Goal: Information Seeking & Learning: Learn about a topic

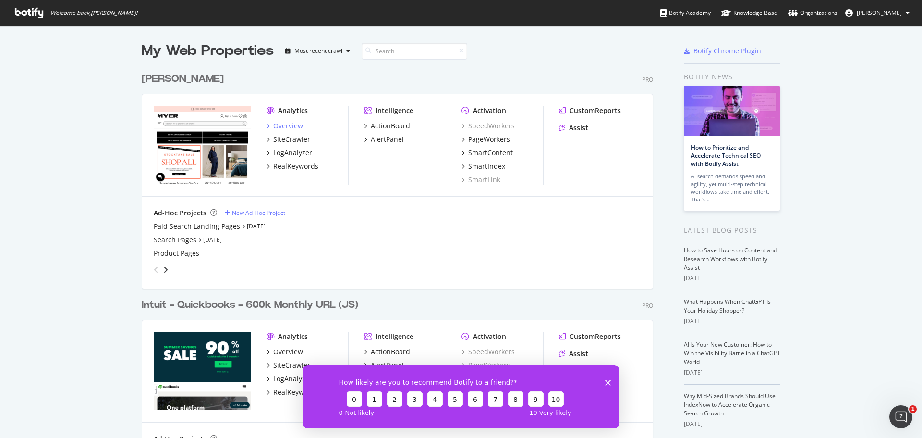
click at [283, 124] on div "Overview" at bounding box center [288, 126] width 30 height 10
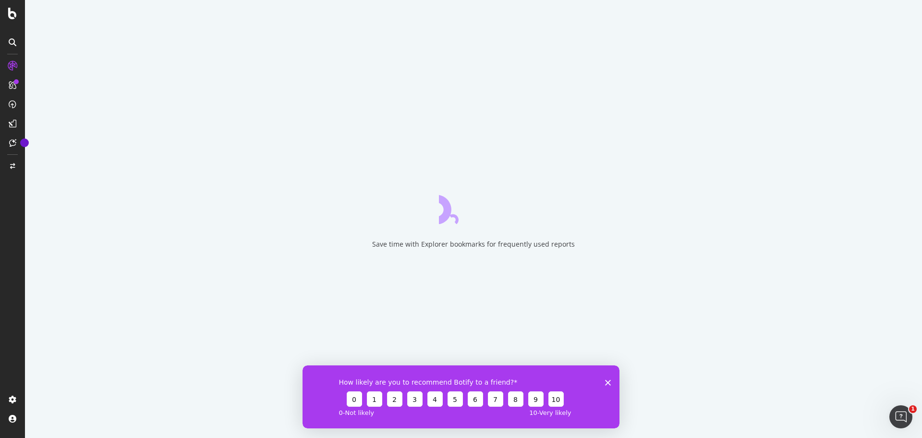
click at [607, 383] on polygon "Close survey" at bounding box center [608, 382] width 6 height 6
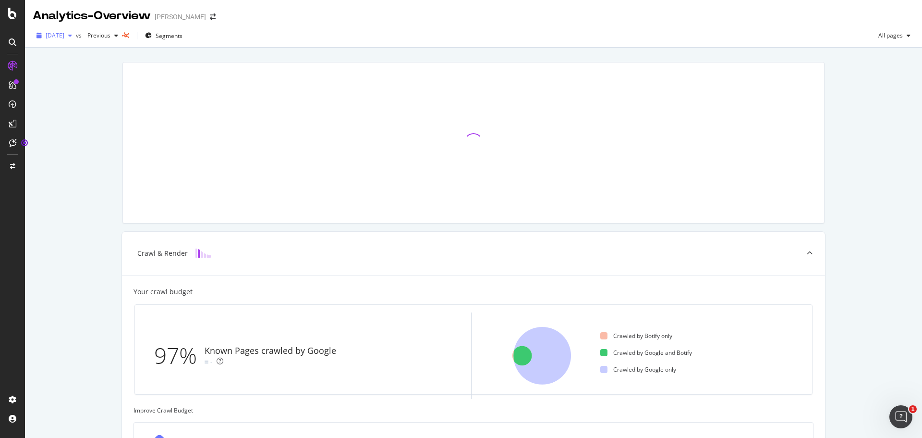
click at [64, 34] on span "2025 Sep. 8th" at bounding box center [55, 35] width 19 height 8
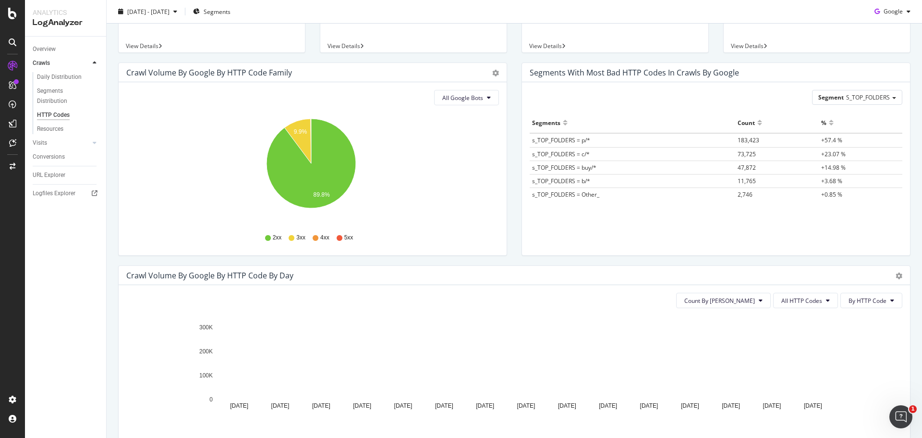
scroll to position [192, 0]
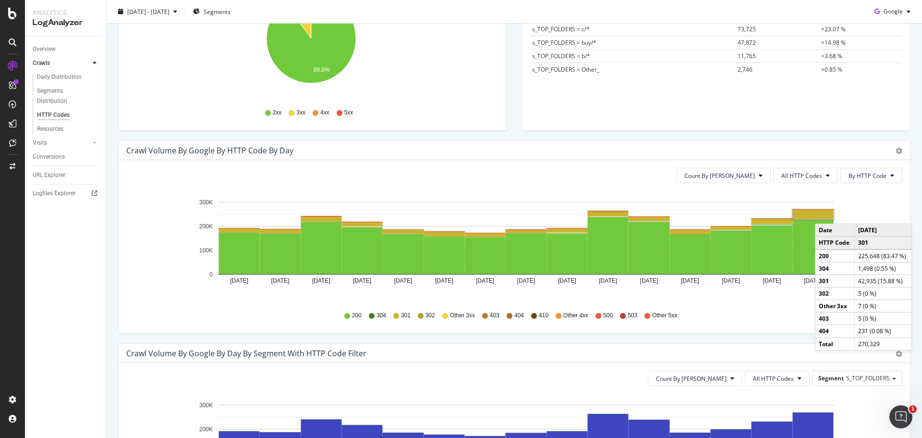
click at [825, 214] on rect "A chart." at bounding box center [813, 214] width 41 height 10
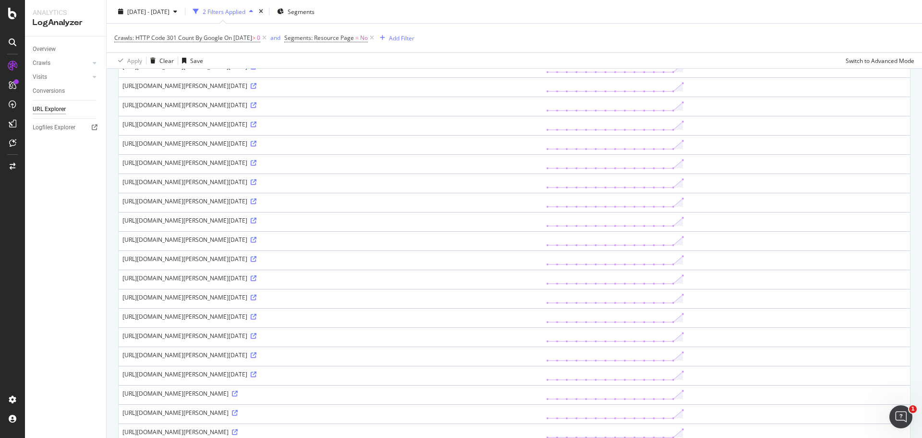
scroll to position [745, 0]
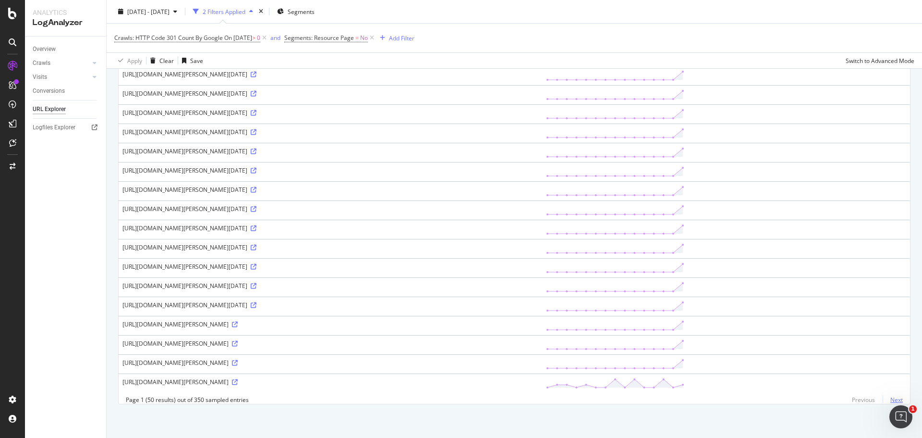
click at [885, 396] on link "Next" at bounding box center [893, 399] width 20 height 14
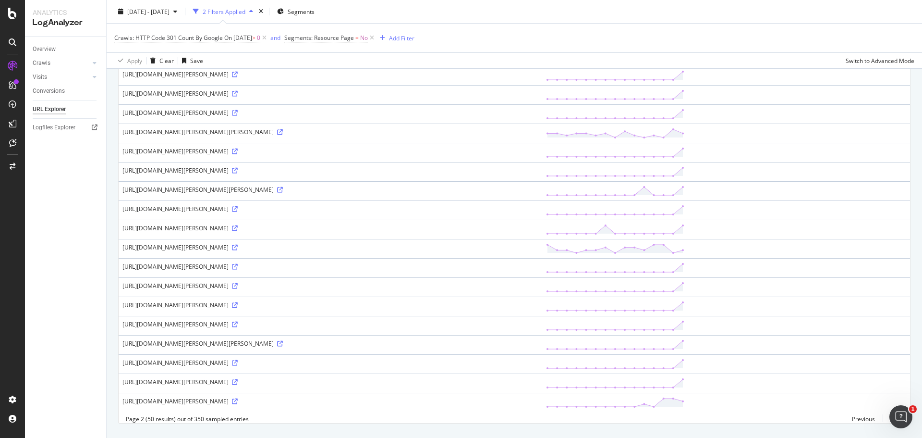
scroll to position [756, 0]
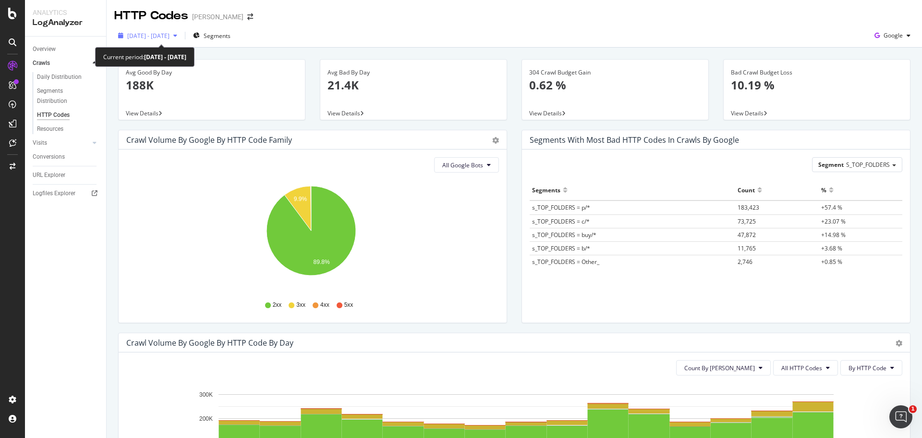
click at [170, 38] on span "[DATE] - [DATE]" at bounding box center [148, 36] width 42 height 8
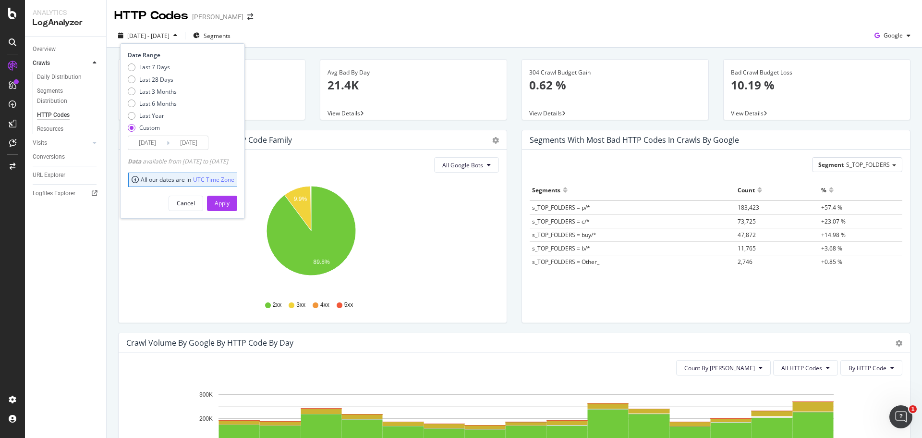
click at [156, 141] on input "[DATE]" at bounding box center [147, 142] width 38 height 13
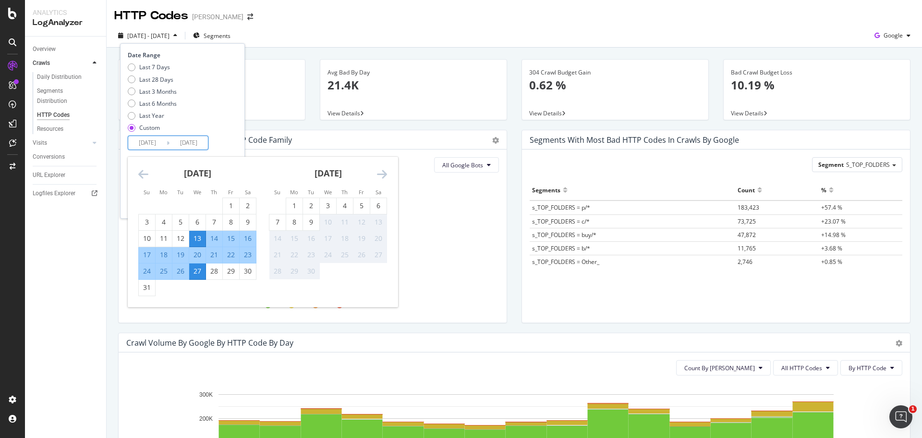
click at [195, 236] on div "13" at bounding box center [197, 238] width 16 height 10
click at [310, 225] on div "9" at bounding box center [311, 222] width 16 height 10
type input "[DATE]"
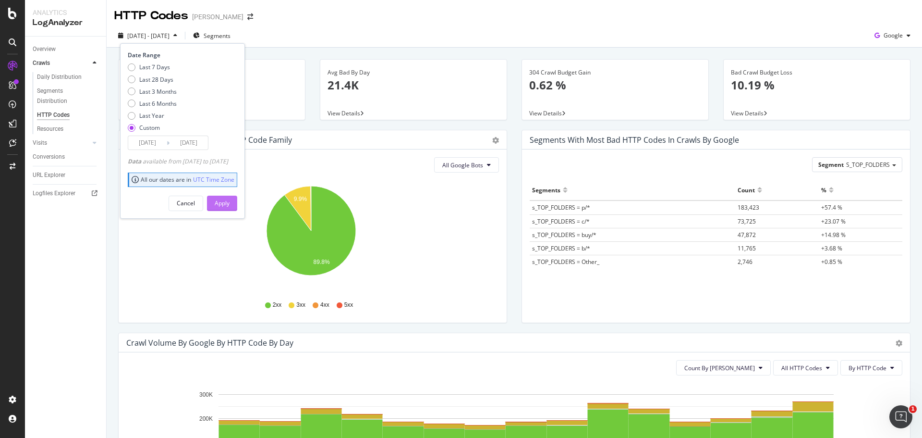
click at [237, 197] on button "Apply" at bounding box center [222, 202] width 30 height 15
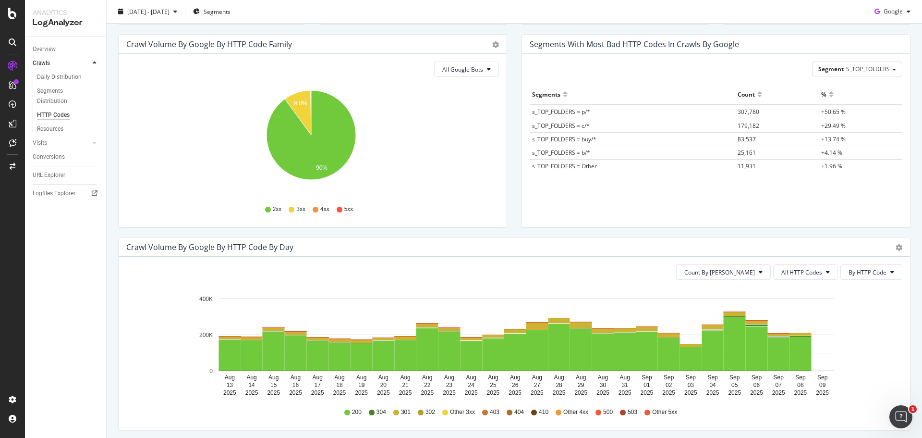
scroll to position [240, 0]
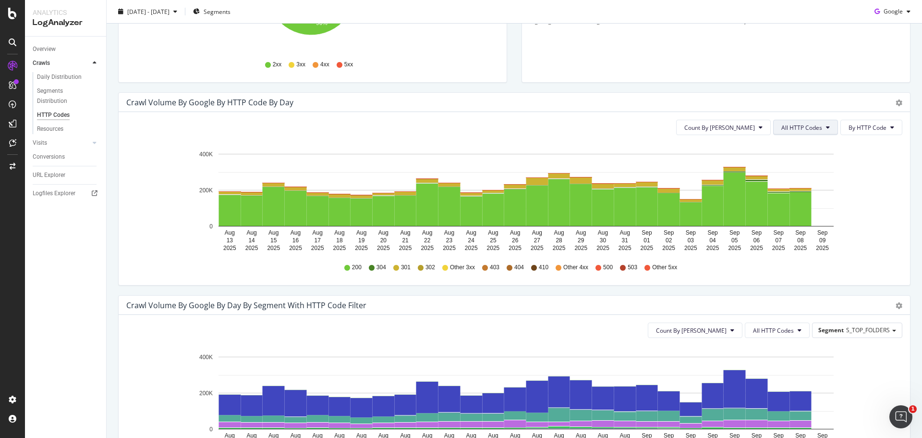
click at [807, 125] on span "All HTTP Codes" at bounding box center [801, 127] width 41 height 8
click at [799, 222] on div "4xx family" at bounding box center [800, 217] width 64 height 14
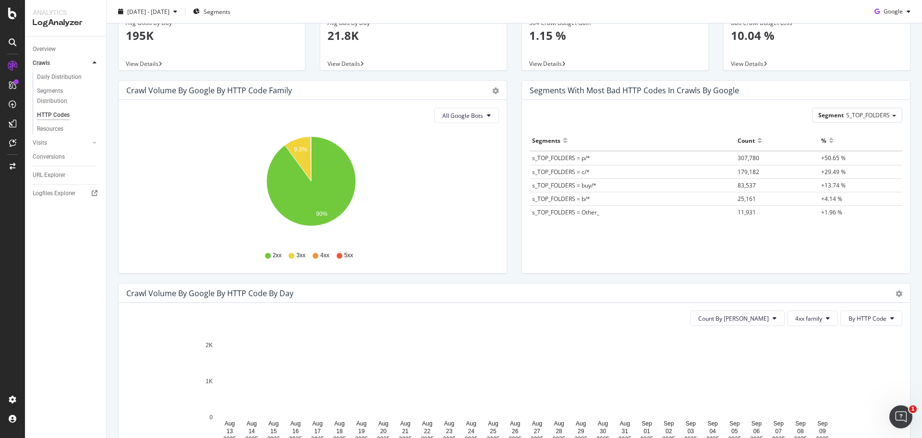
scroll to position [0, 0]
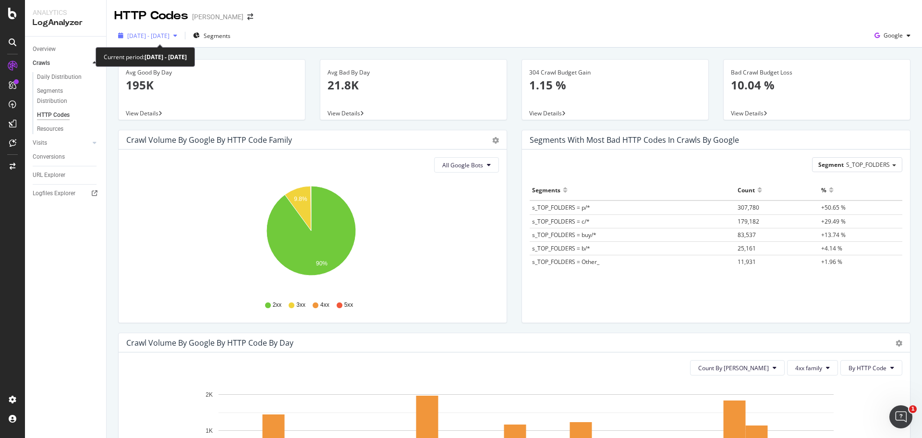
click at [177, 40] on div "[DATE] - [DATE]" at bounding box center [147, 35] width 67 height 14
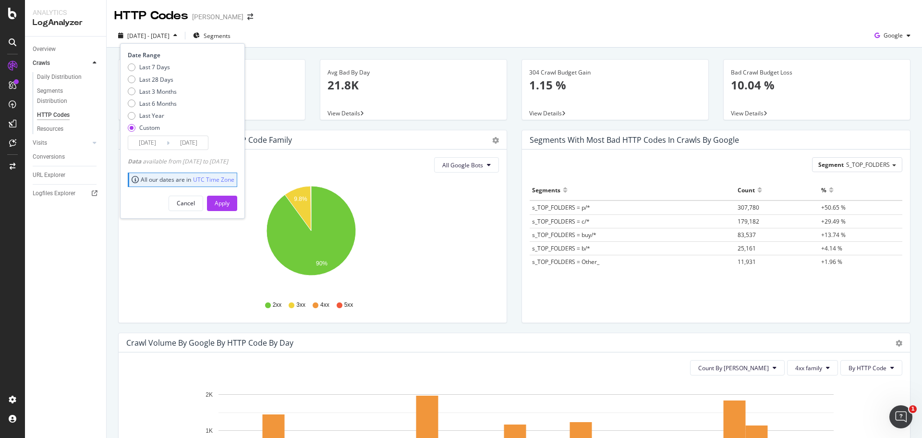
click at [153, 150] on div "Date Range Last 7 Days Last 28 Days Last 3 Months Last 6 Months Last Year Custo…" at bounding box center [182, 130] width 125 height 175
click at [157, 143] on input "[DATE]" at bounding box center [147, 142] width 38 height 13
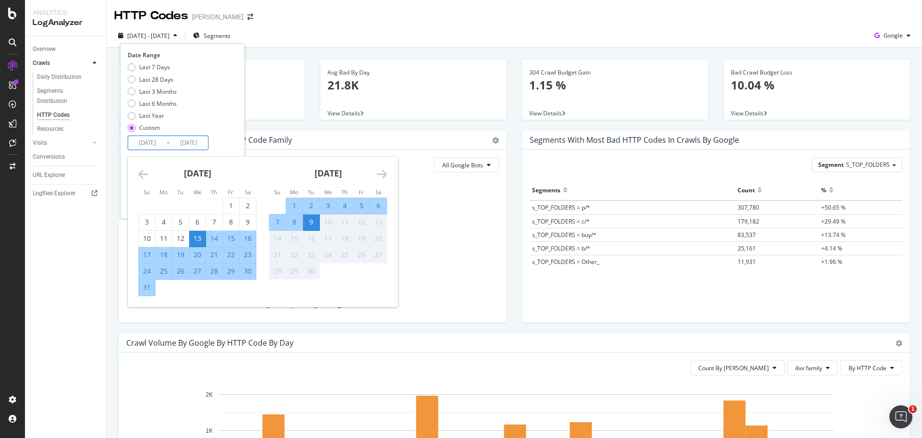
click at [147, 173] on icon "Move backward to switch to the previous month." at bounding box center [143, 174] width 10 height 12
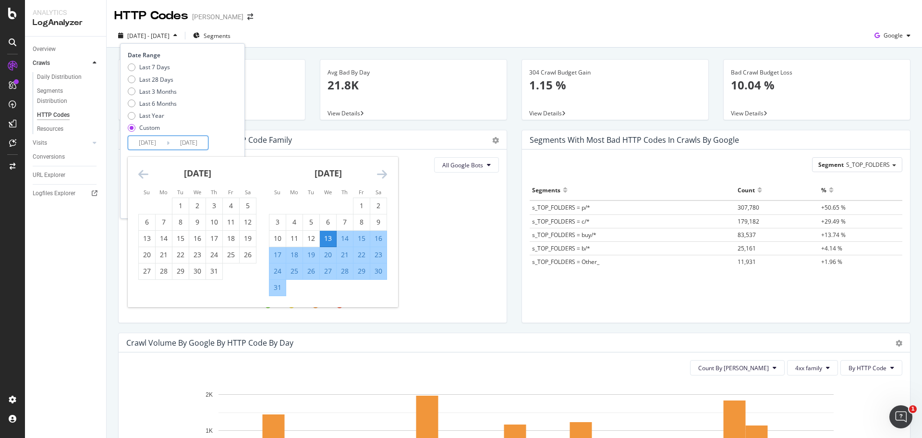
drag, startPoint x: 184, startPoint y: 199, endPoint x: 386, endPoint y: 191, distance: 201.9
click at [185, 199] on div "1" at bounding box center [180, 206] width 16 height 16
type input "[DATE]"
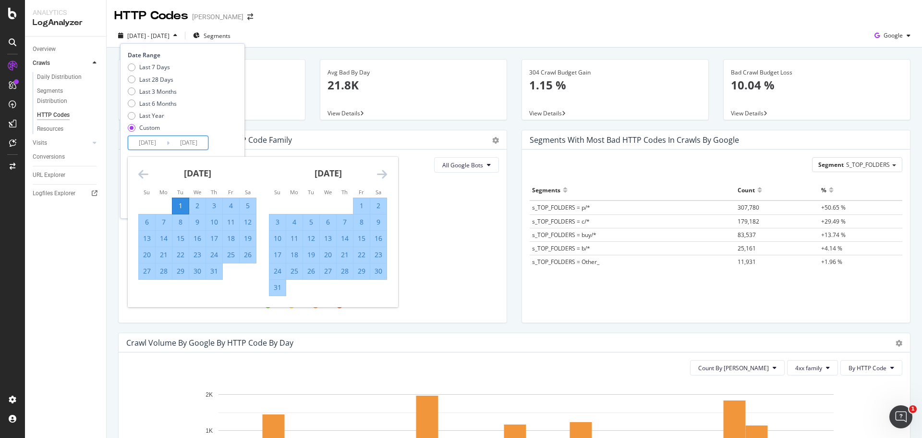
click at [388, 173] on div "[DATE] 1 2 3 4 5 6 7 8 9 10 11 12 13 14 15 16 17 18 19 20 21 22 23 24 25 26 27 …" at bounding box center [328, 226] width 131 height 139
drag, startPoint x: 384, startPoint y: 172, endPoint x: 355, endPoint y: 175, distance: 29.4
click at [384, 172] on icon "Move forward to switch to the next month." at bounding box center [382, 174] width 10 height 12
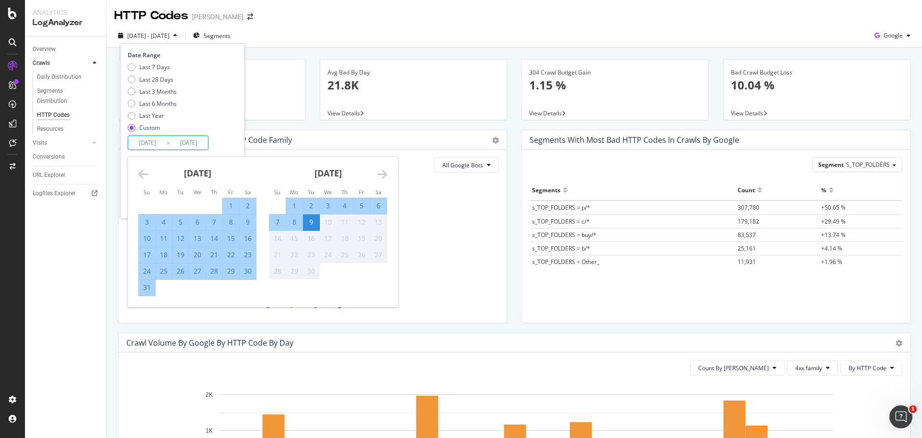
click at [235, 138] on div "Date Range Last 7 Days Last 28 Days Last 3 Months Last 6 Months Last Year Custo…" at bounding box center [181, 100] width 107 height 99
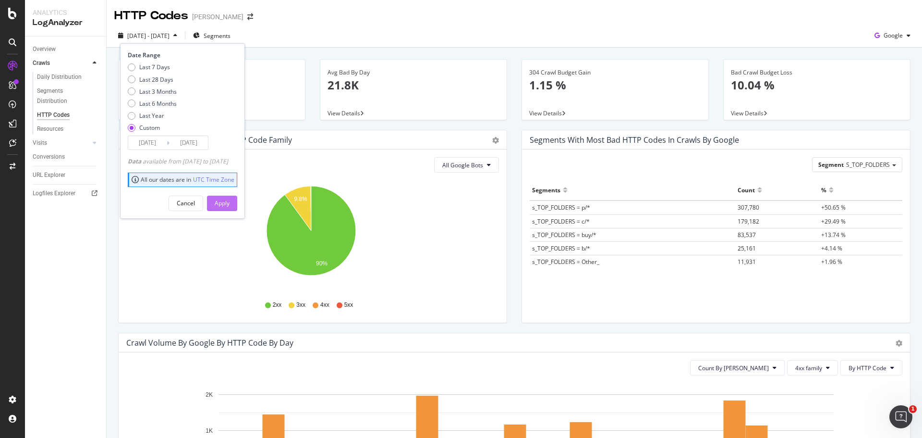
click at [230, 197] on div "Apply" at bounding box center [222, 203] width 15 height 14
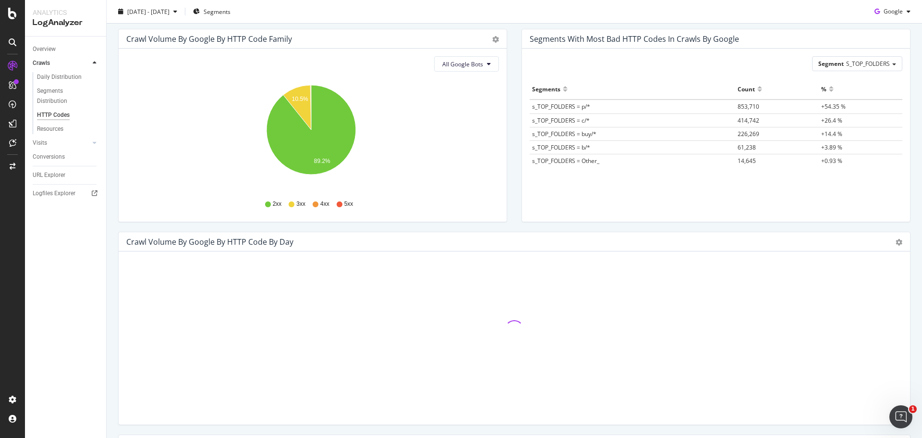
scroll to position [144, 0]
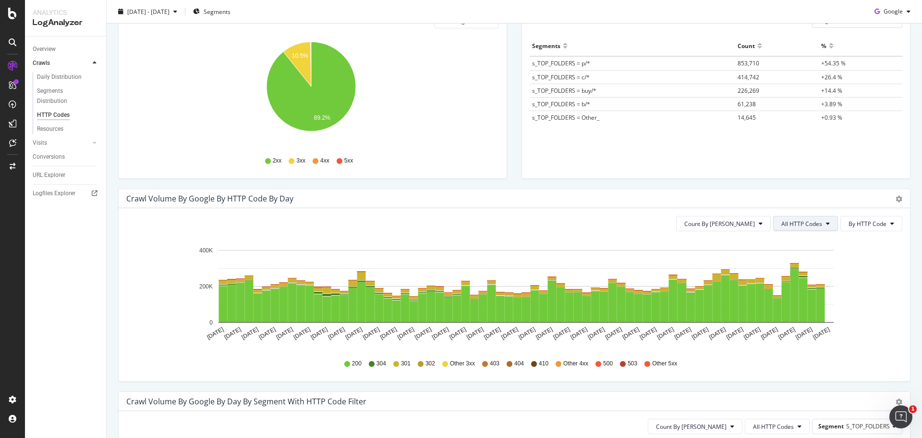
click at [794, 216] on button "All HTTP Codes" at bounding box center [805, 223] width 65 height 15
click at [797, 309] on span "4xx family" at bounding box center [800, 313] width 49 height 9
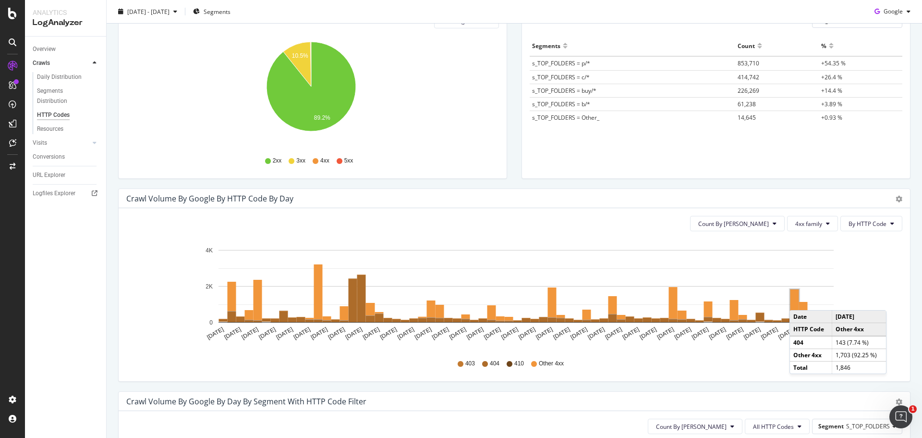
click at [799, 300] on rect "A chart." at bounding box center [794, 304] width 9 height 31
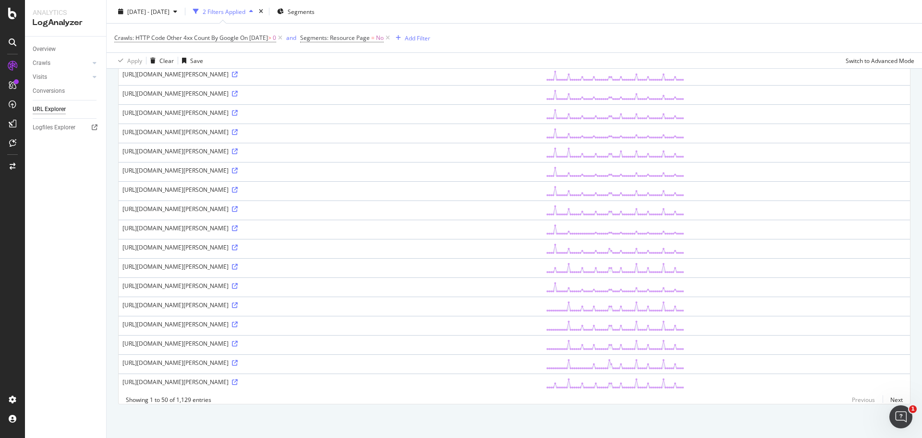
scroll to position [1222, 0]
click at [885, 400] on link "Next" at bounding box center [893, 399] width 20 height 14
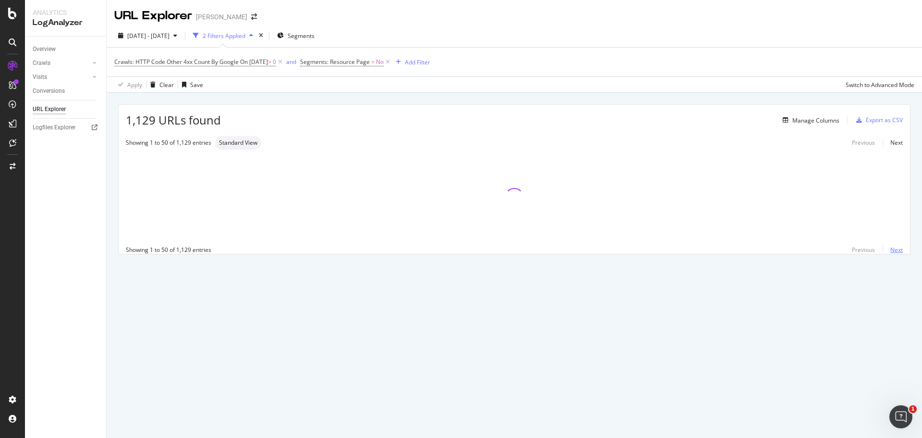
scroll to position [0, 0]
click at [212, 65] on span "Crawls: HTTP Code Other 4xx Count By Google" at bounding box center [176, 62] width 124 height 8
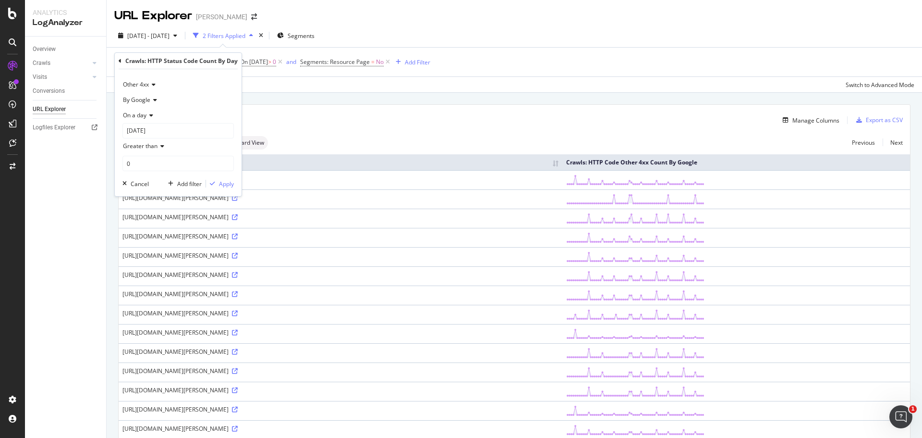
click at [364, 119] on div "Manage Columns" at bounding box center [530, 120] width 619 height 12
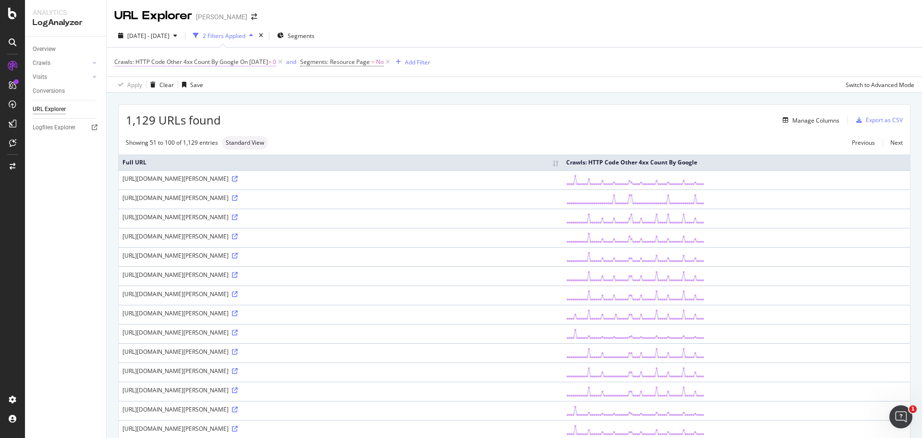
click at [247, 64] on span "On [DATE]" at bounding box center [254, 62] width 28 height 8
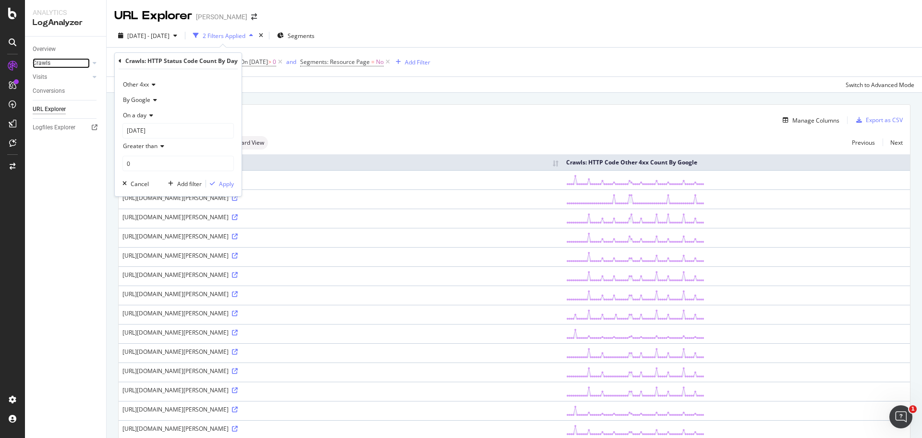
click at [57, 59] on link "Crawls" at bounding box center [61, 63] width 57 height 10
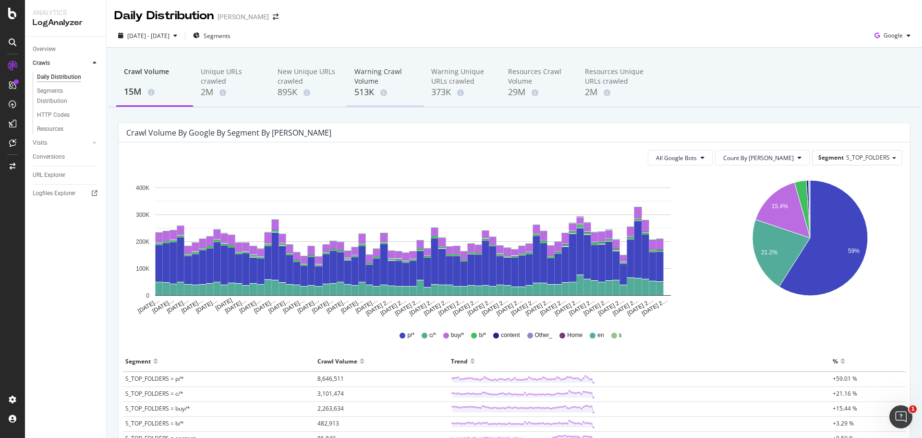
click at [378, 75] on div "Warning Crawl Volume" at bounding box center [384, 76] width 61 height 19
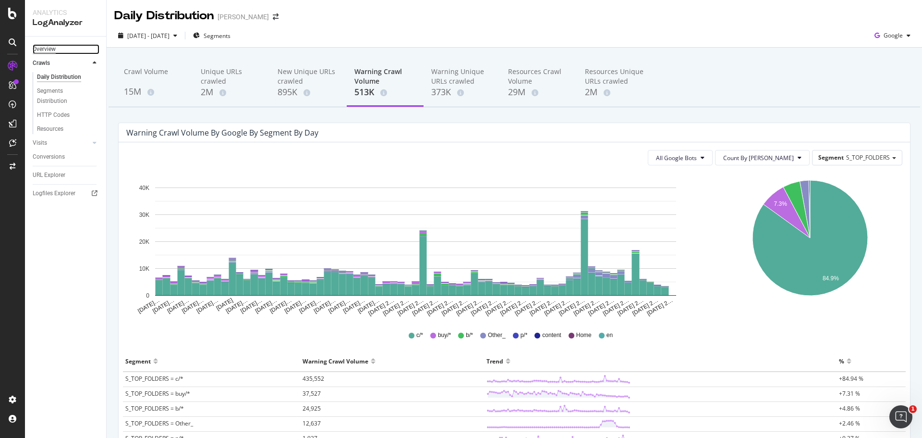
click at [44, 50] on div "Overview" at bounding box center [44, 49] width 23 height 10
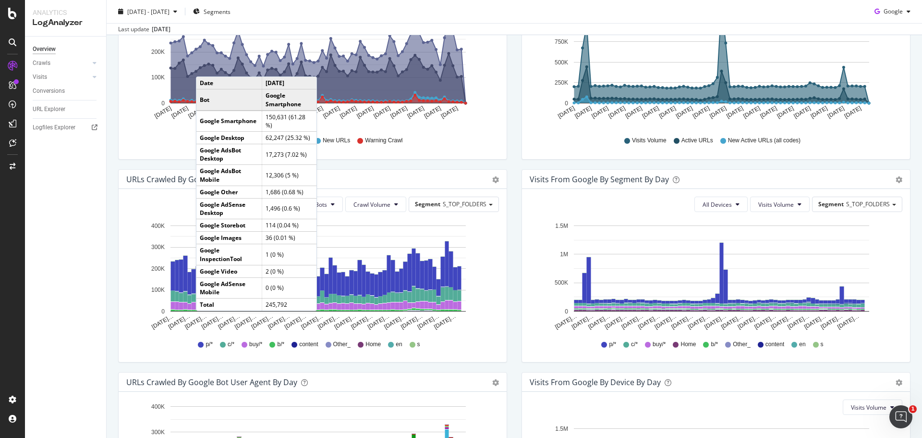
scroll to position [123, 0]
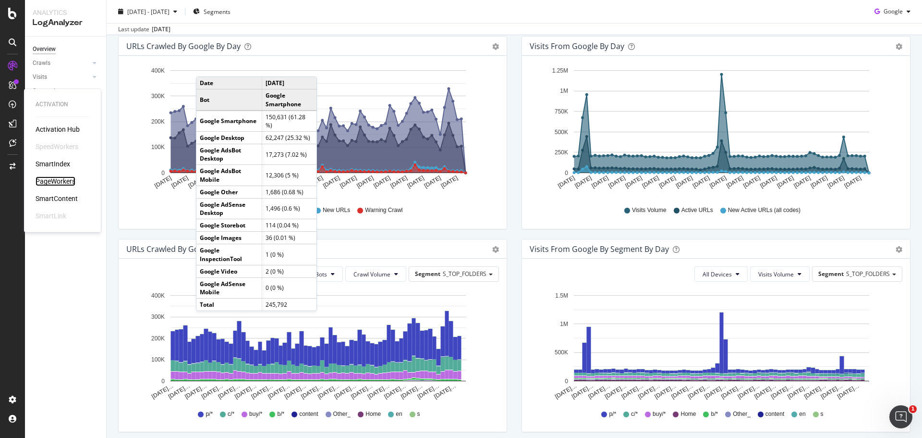
click at [55, 179] on div "PageWorkers" at bounding box center [56, 181] width 40 height 10
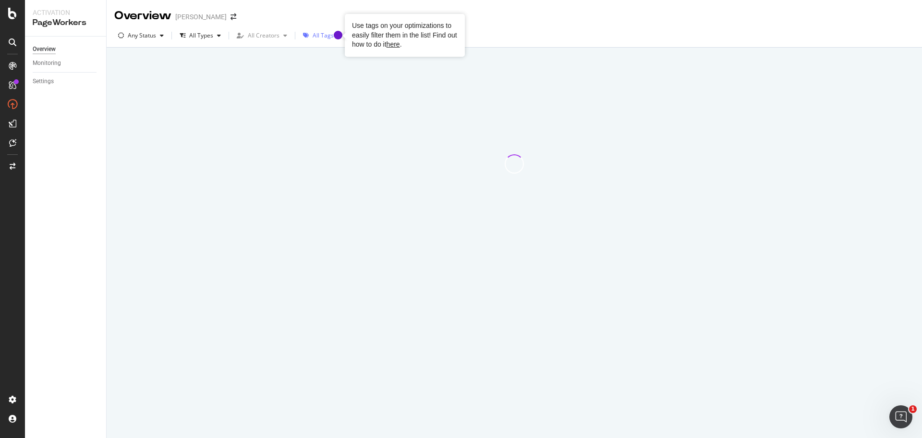
click at [319, 31] on div "All Tags" at bounding box center [326, 35] width 55 height 14
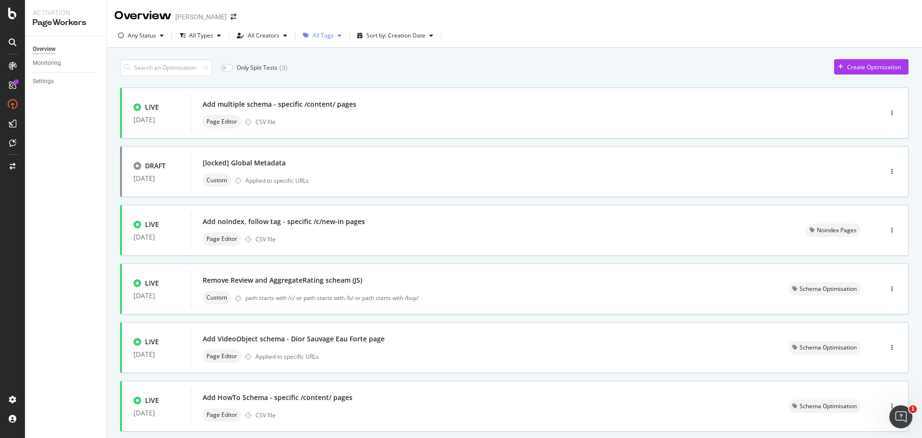
click at [315, 42] on div "All Tags" at bounding box center [322, 35] width 46 height 14
click at [154, 69] on input at bounding box center [166, 67] width 92 height 17
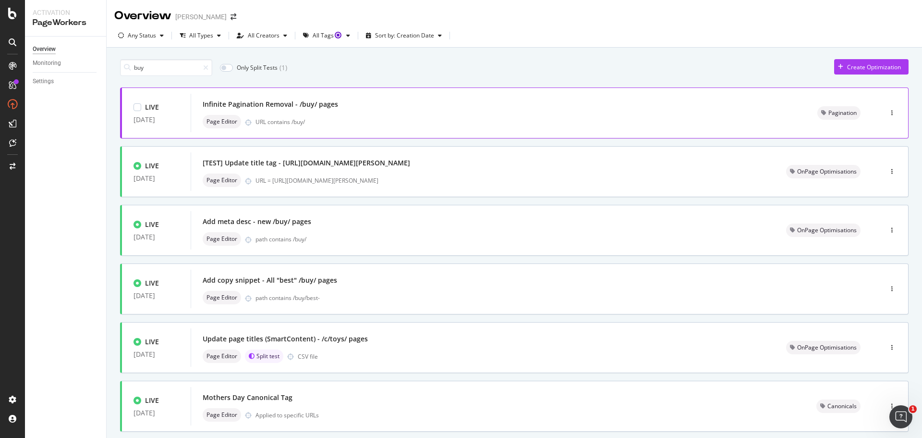
click at [278, 104] on div "Infinite Pagination Removal - /buy/ pages" at bounding box center [270, 104] width 135 height 10
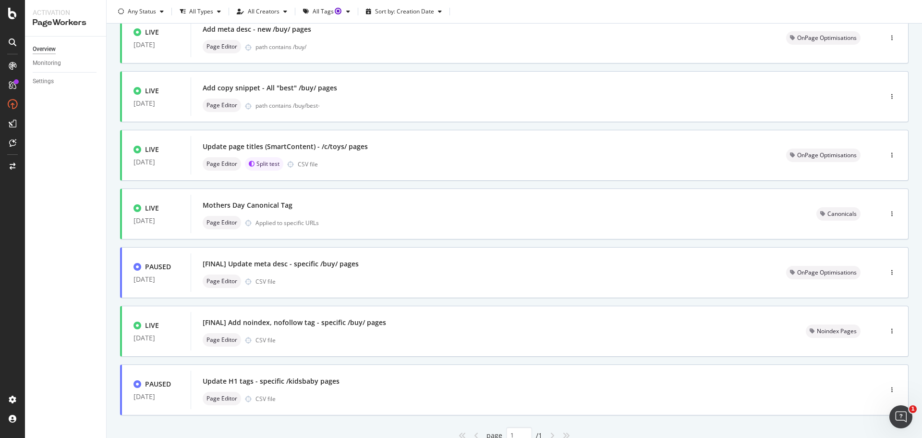
scroll to position [232, 0]
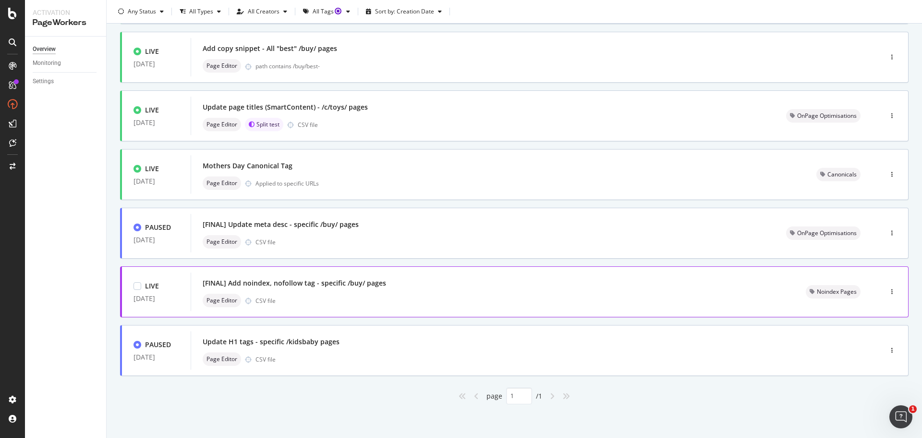
click at [387, 282] on div "[FINAL] Add noindex, nofollow tag - specific /buy/ pages" at bounding box center [493, 282] width 580 height 13
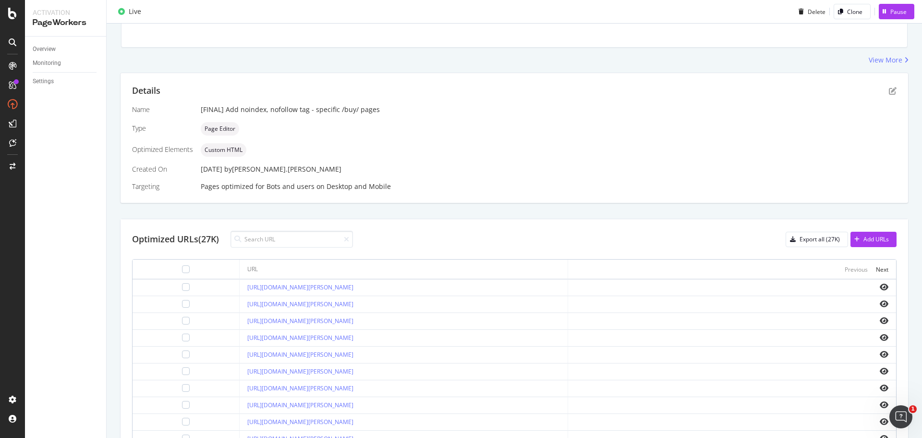
scroll to position [144, 0]
click at [350, 287] on link "[URL][DOMAIN_NAME][PERSON_NAME]" at bounding box center [300, 285] width 106 height 8
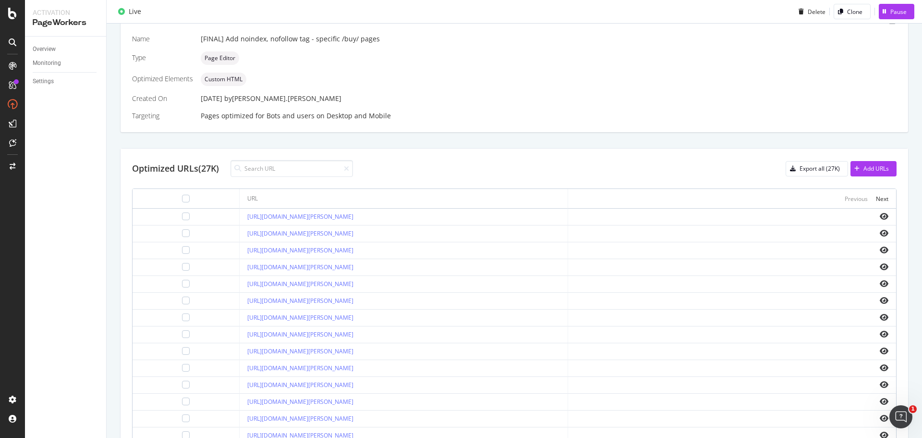
scroll to position [282, 0]
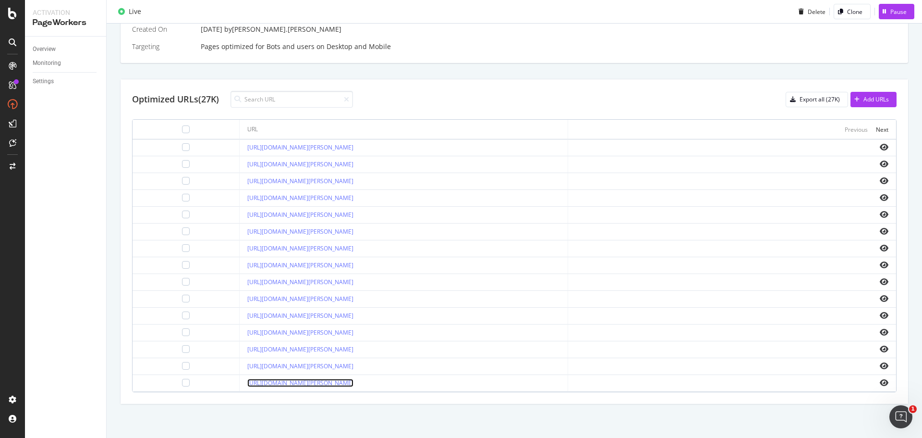
click at [325, 381] on link "[URL][DOMAIN_NAME][PERSON_NAME]" at bounding box center [300, 382] width 106 height 8
